Goal: Task Accomplishment & Management: Complete application form

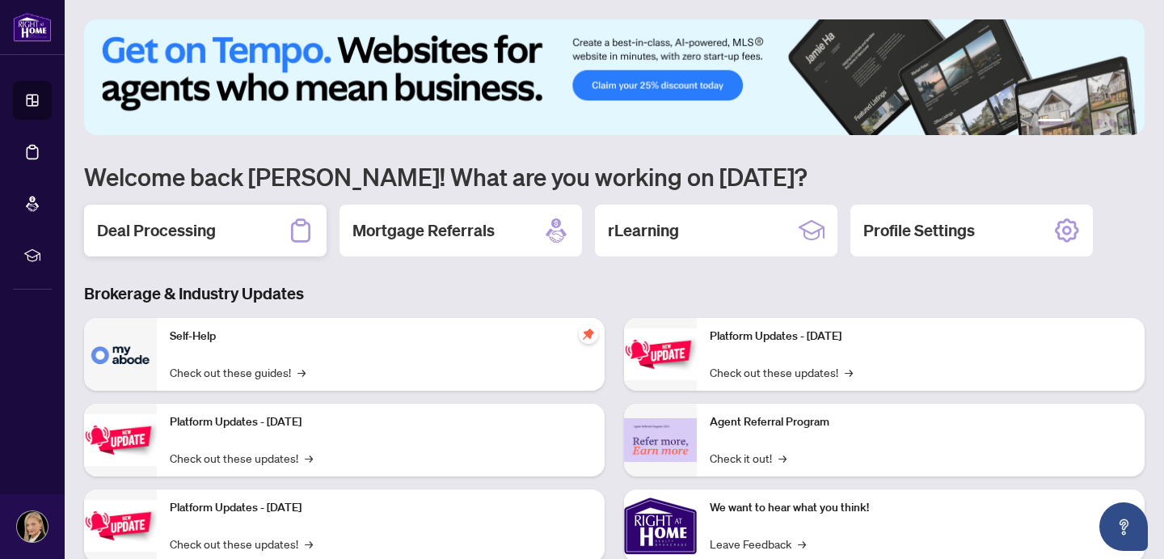
click at [223, 227] on div "Deal Processing" at bounding box center [205, 231] width 243 height 52
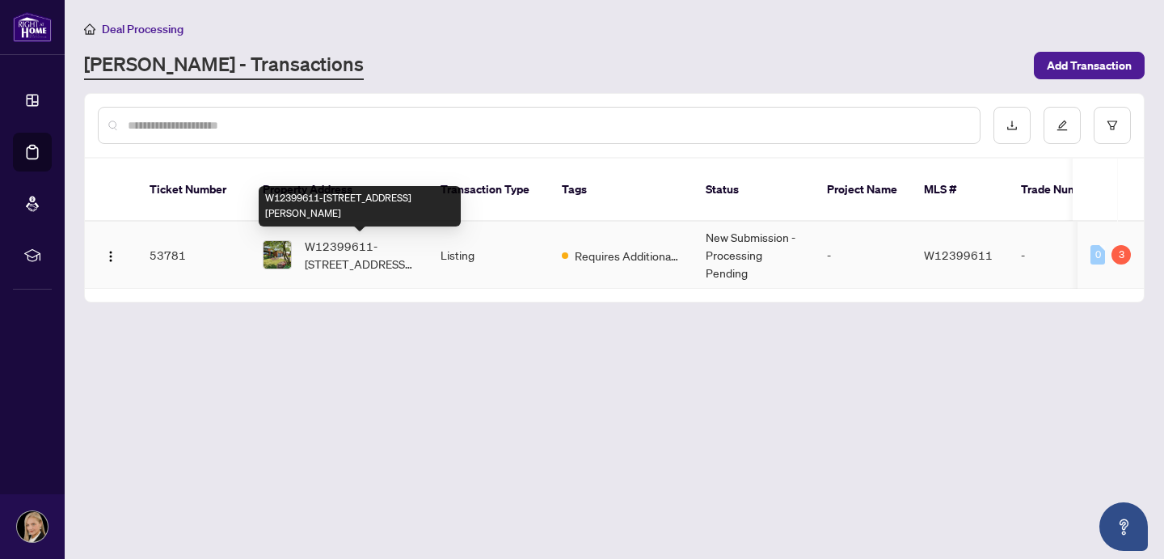
click at [362, 264] on span "W12399611-[STREET_ADDRESS][PERSON_NAME]" at bounding box center [360, 255] width 110 height 36
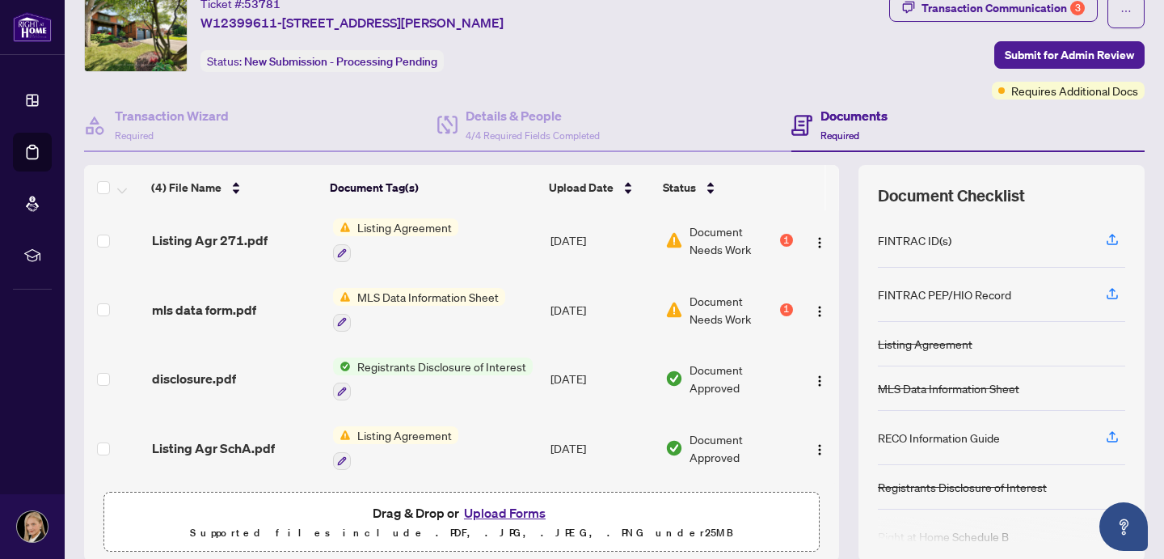
click at [747, 235] on span "Document Needs Work" at bounding box center [733, 240] width 87 height 36
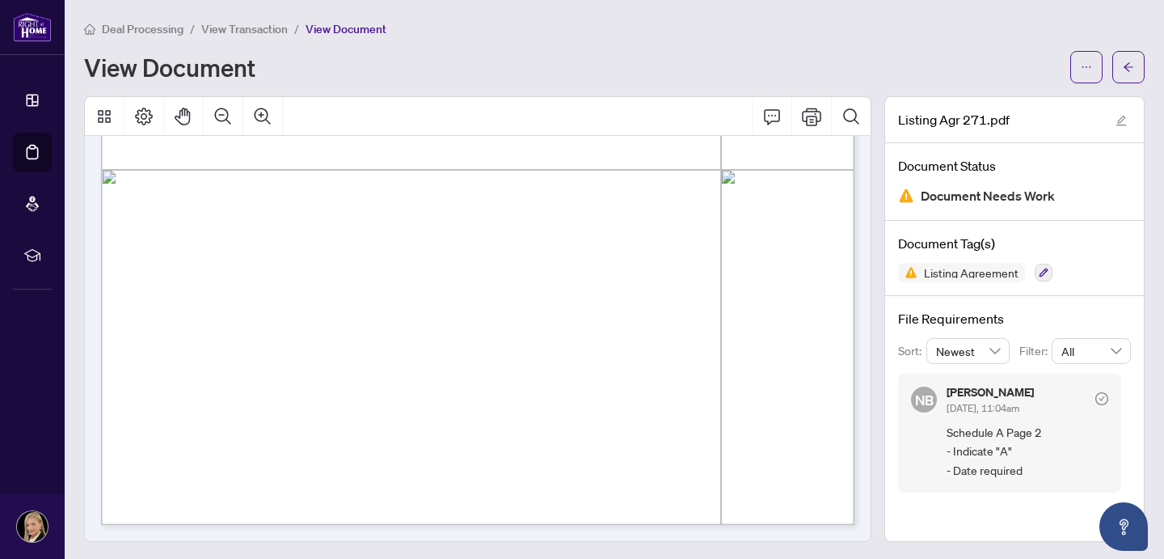
scroll to position [2, 0]
drag, startPoint x: 1013, startPoint y: 469, endPoint x: 993, endPoint y: 462, distance: 21.5
click at [996, 462] on span "Schedule A Page 2 - Indicate "A" - Date required" at bounding box center [1028, 449] width 162 height 57
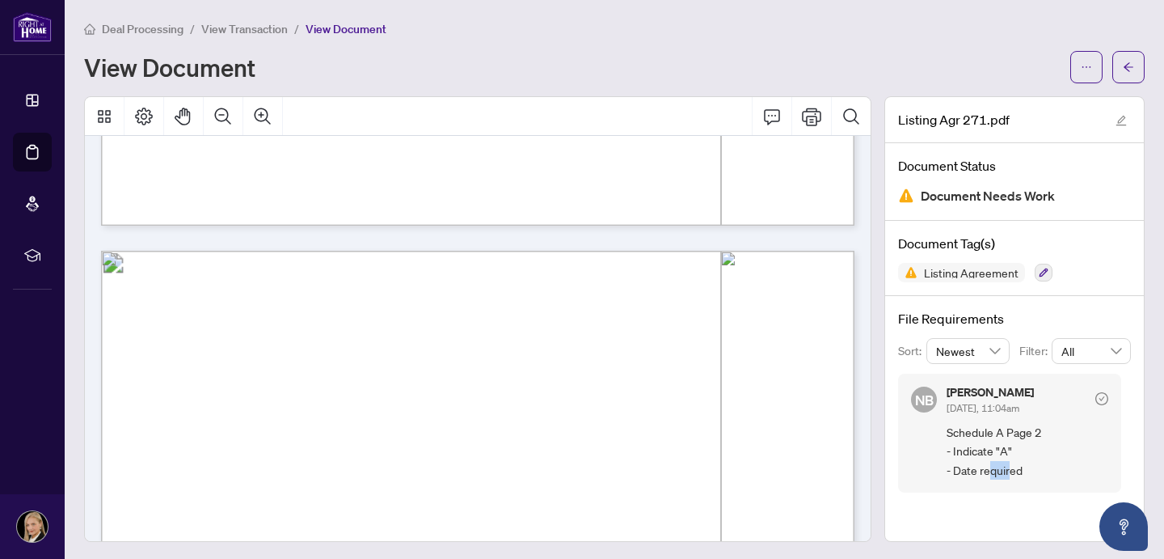
scroll to position [2886, 0]
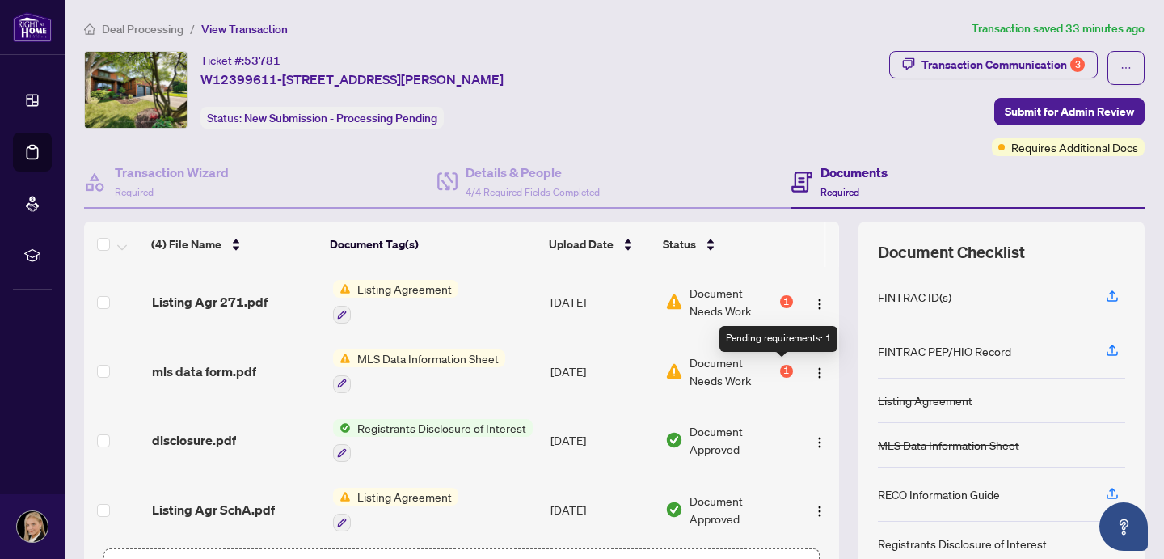
click at [780, 365] on div "1" at bounding box center [786, 371] width 13 height 13
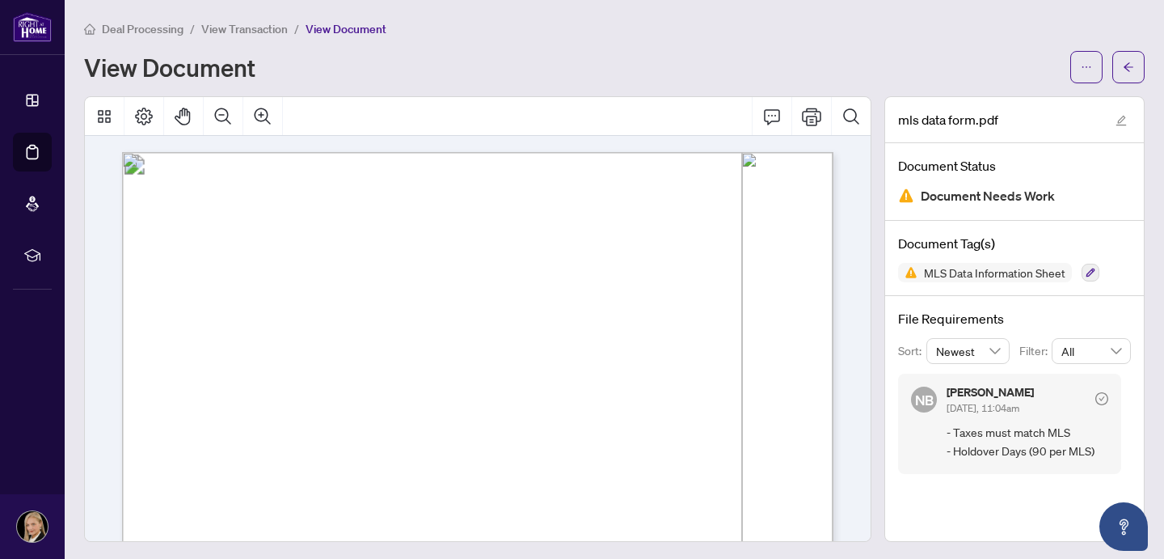
scroll to position [2, 0]
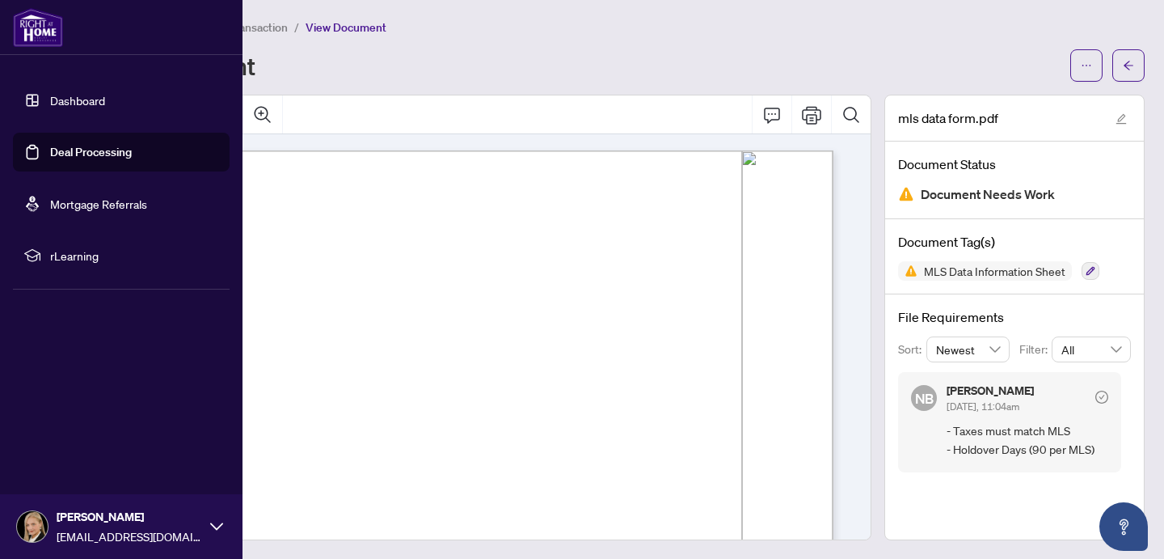
click at [105, 99] on link "Dashboard" at bounding box center [77, 100] width 55 height 15
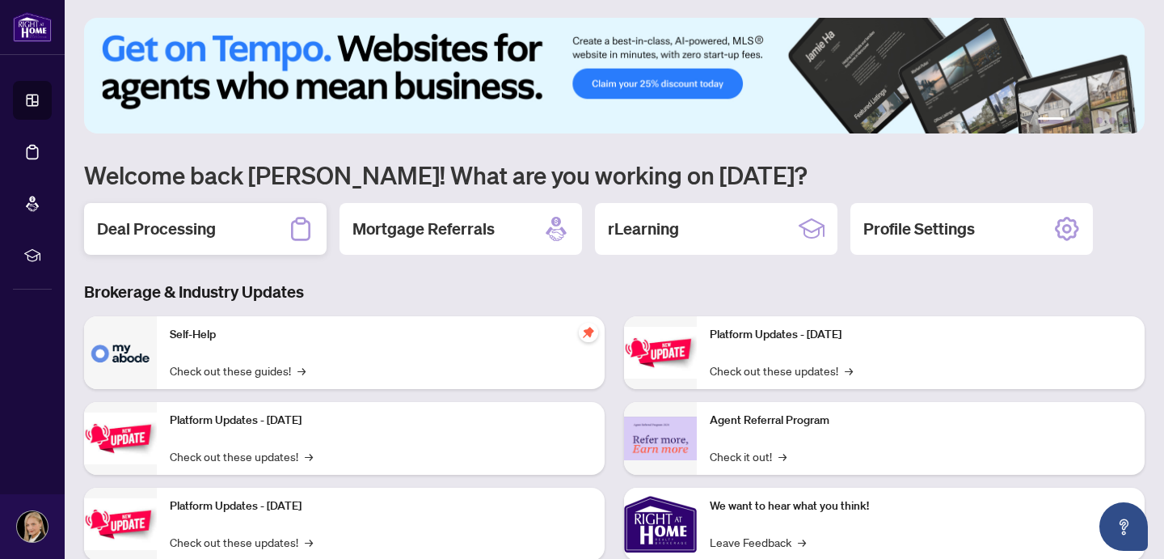
click at [259, 224] on div "Deal Processing" at bounding box center [205, 229] width 243 height 52
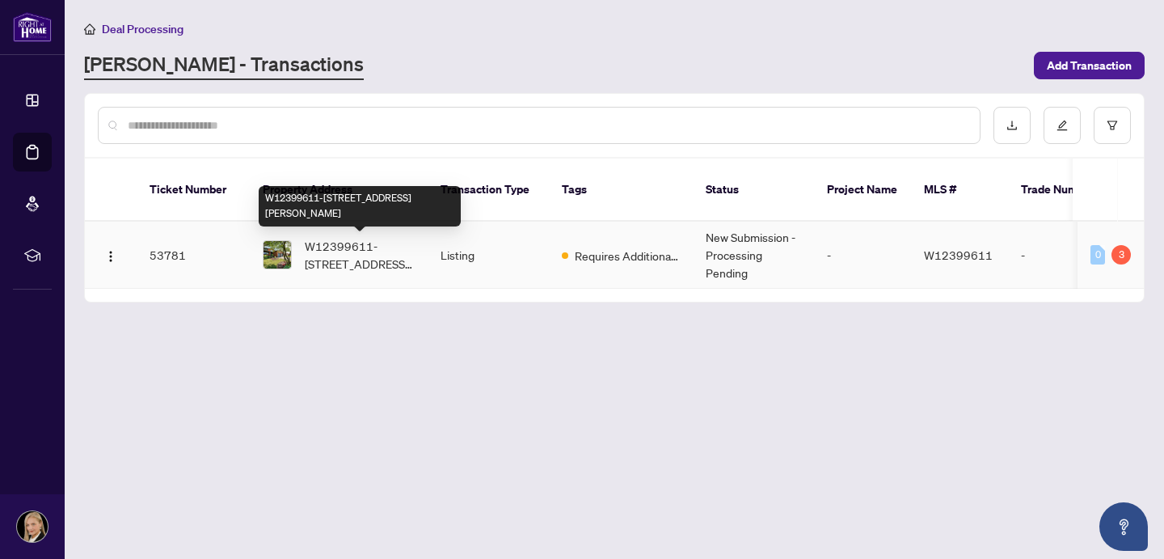
click at [386, 246] on span "W12399611-[STREET_ADDRESS][PERSON_NAME]" at bounding box center [360, 255] width 110 height 36
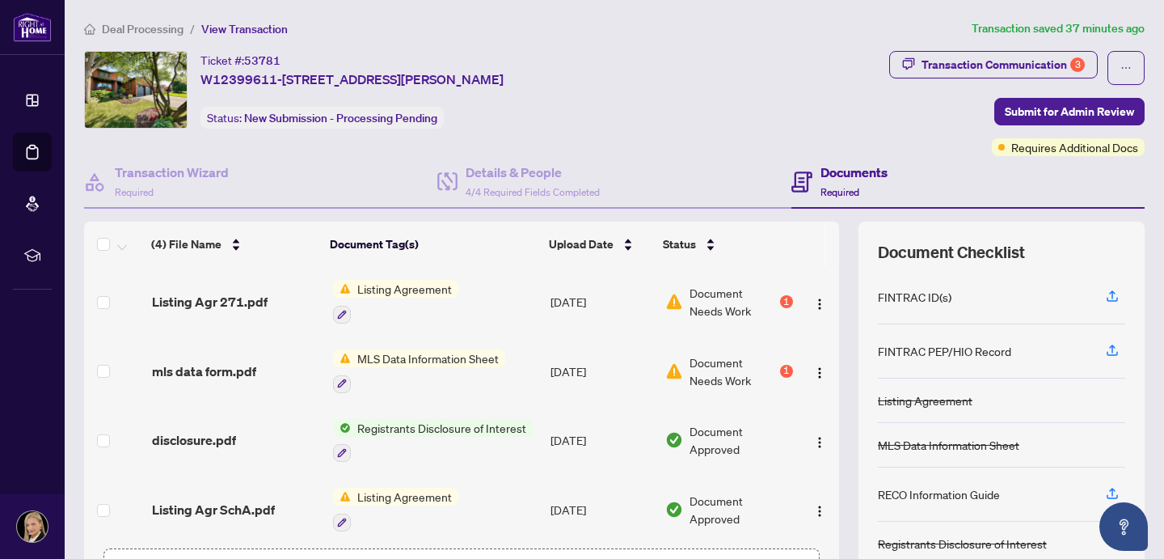
click at [856, 166] on h4 "Documents" at bounding box center [854, 171] width 67 height 19
click at [857, 176] on h4 "Documents" at bounding box center [854, 171] width 67 height 19
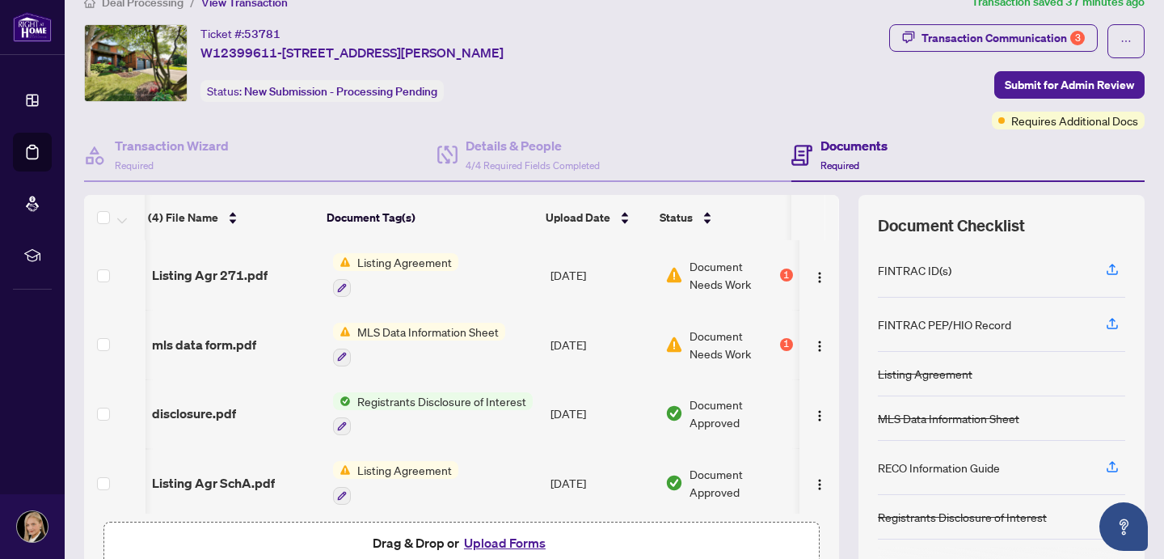
scroll to position [0, 7]
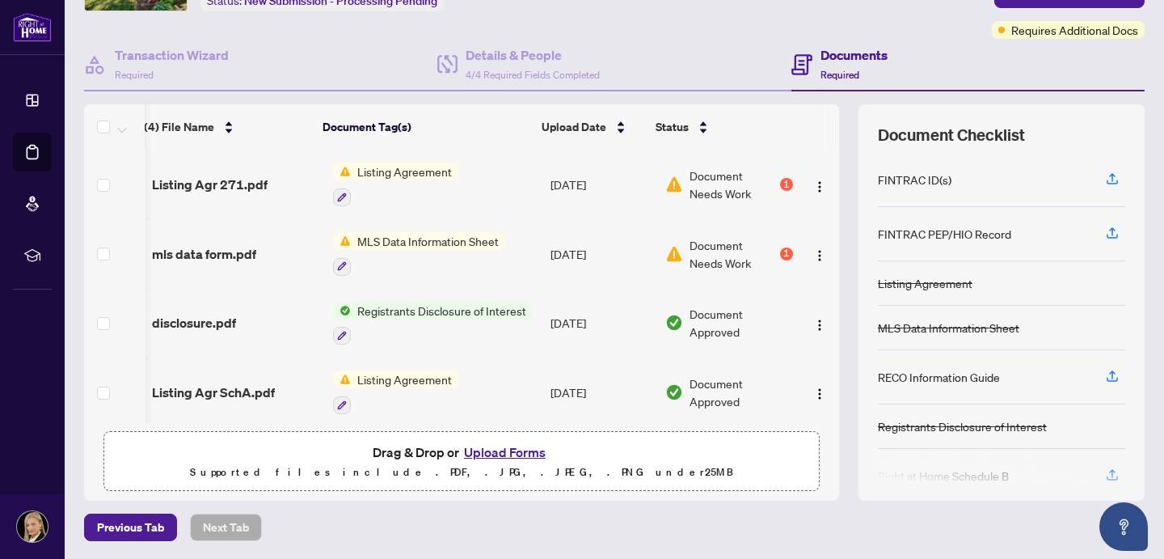
click at [510, 449] on button "Upload Forms" at bounding box center [504, 451] width 91 height 21
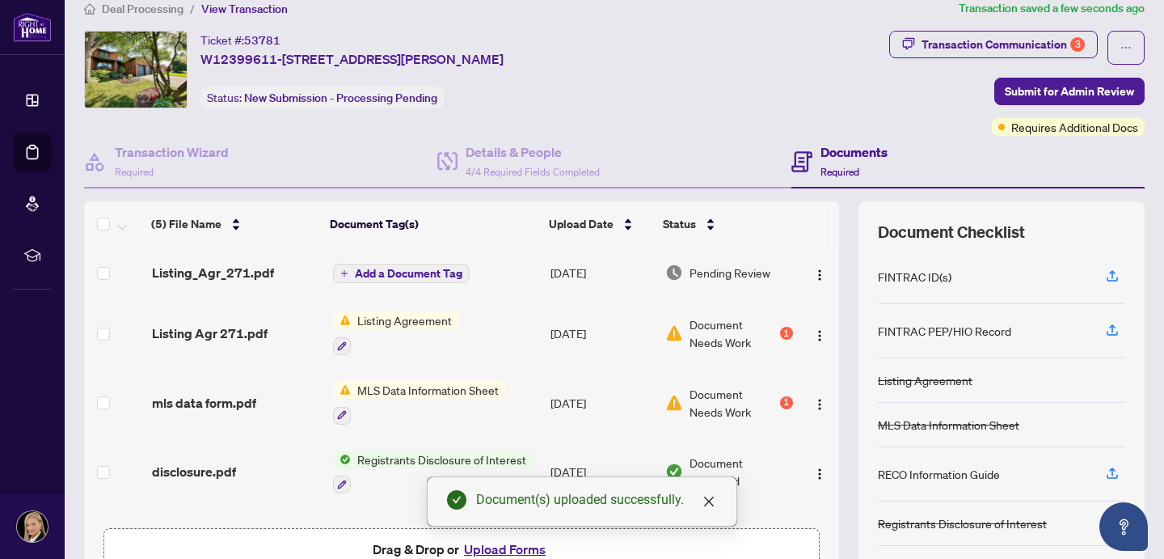
scroll to position [0, 0]
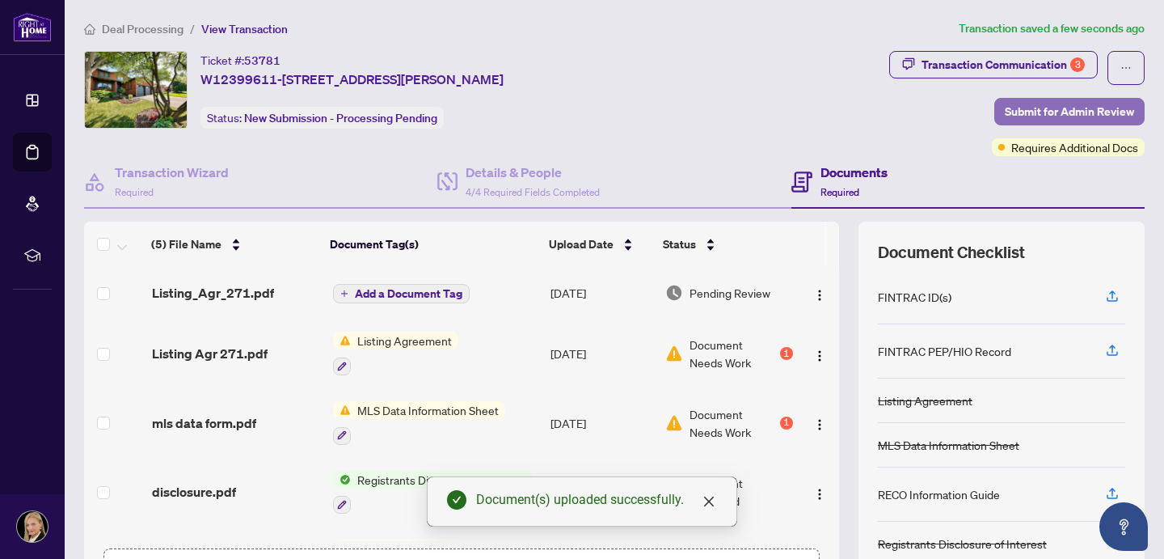
click at [1078, 111] on span "Submit for Admin Review" at bounding box center [1069, 112] width 129 height 26
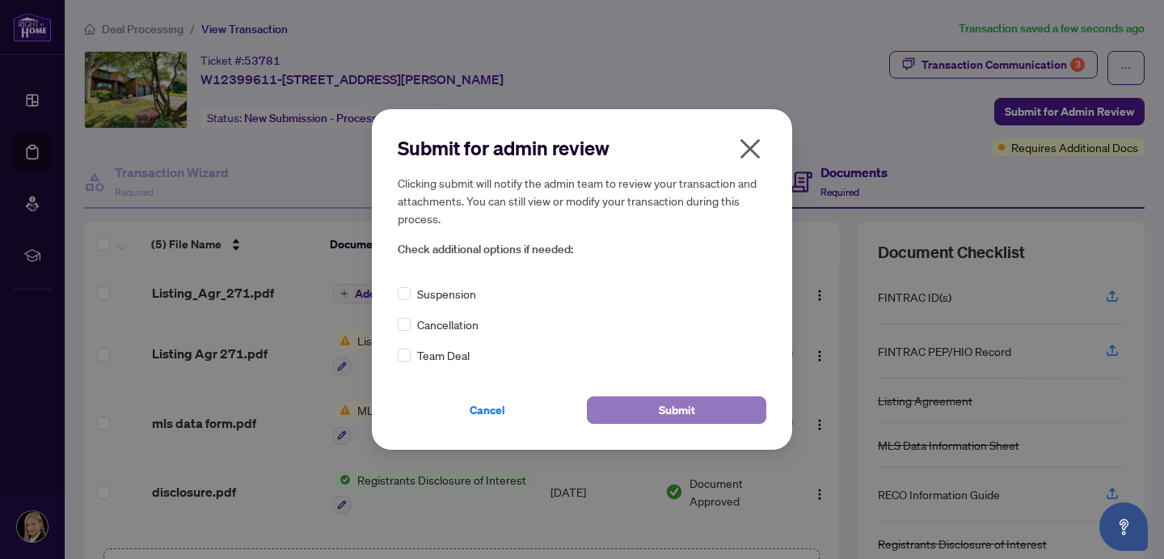
click at [696, 417] on button "Submit" at bounding box center [676, 409] width 179 height 27
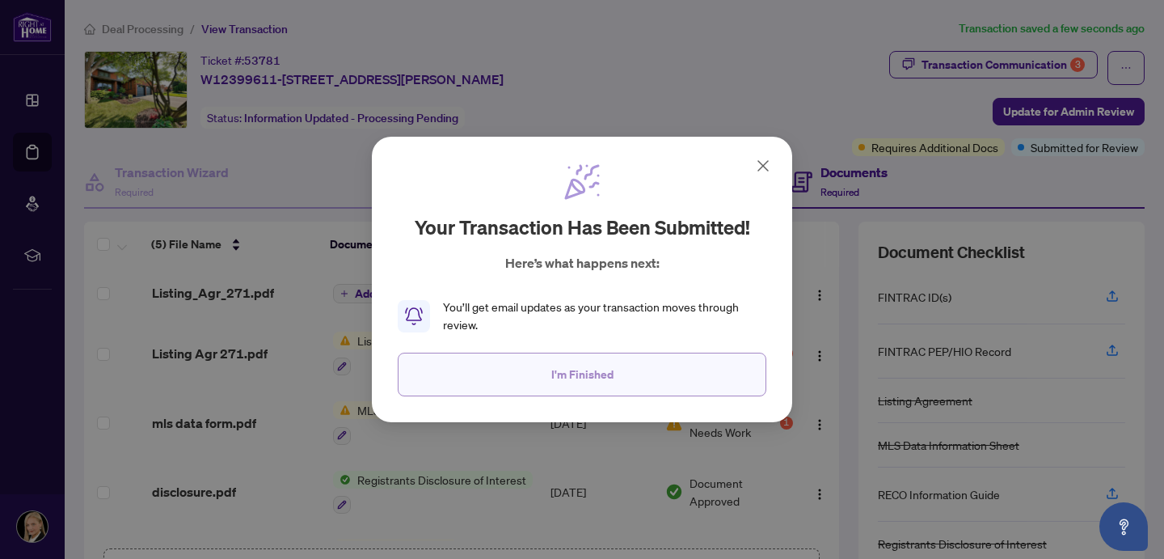
click at [587, 383] on span "I'm Finished" at bounding box center [582, 374] width 62 height 26
